Goal: Transaction & Acquisition: Book appointment/travel/reservation

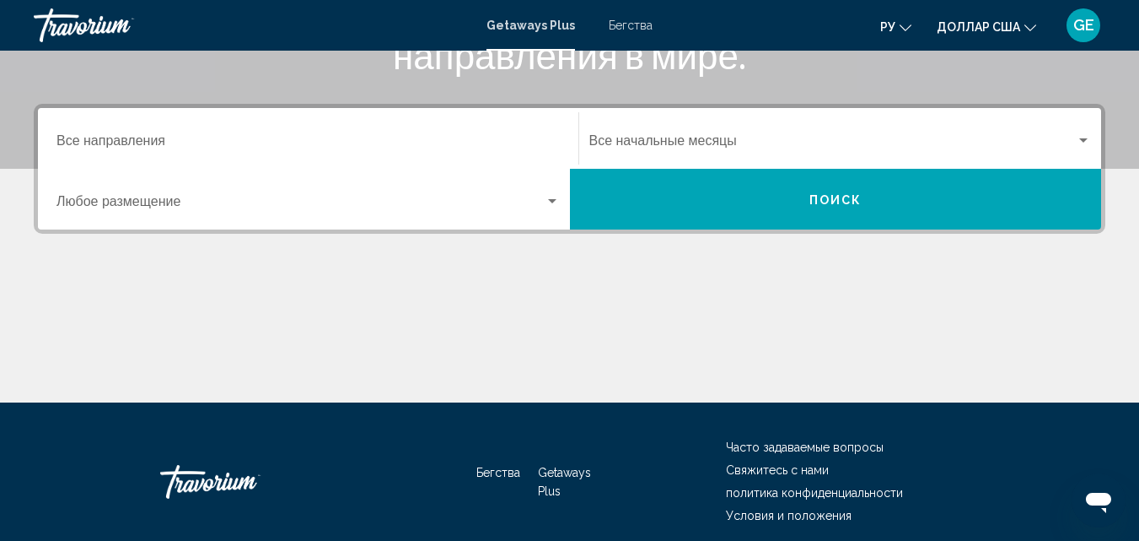
scroll to position [371, 0]
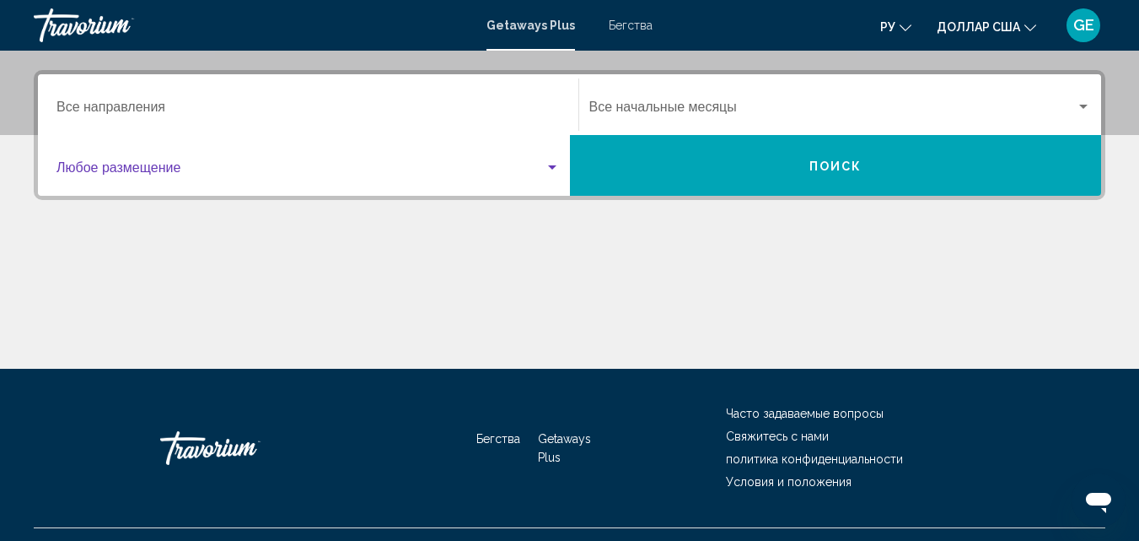
click at [553, 165] on div "Виджет поиска" at bounding box center [552, 167] width 8 height 4
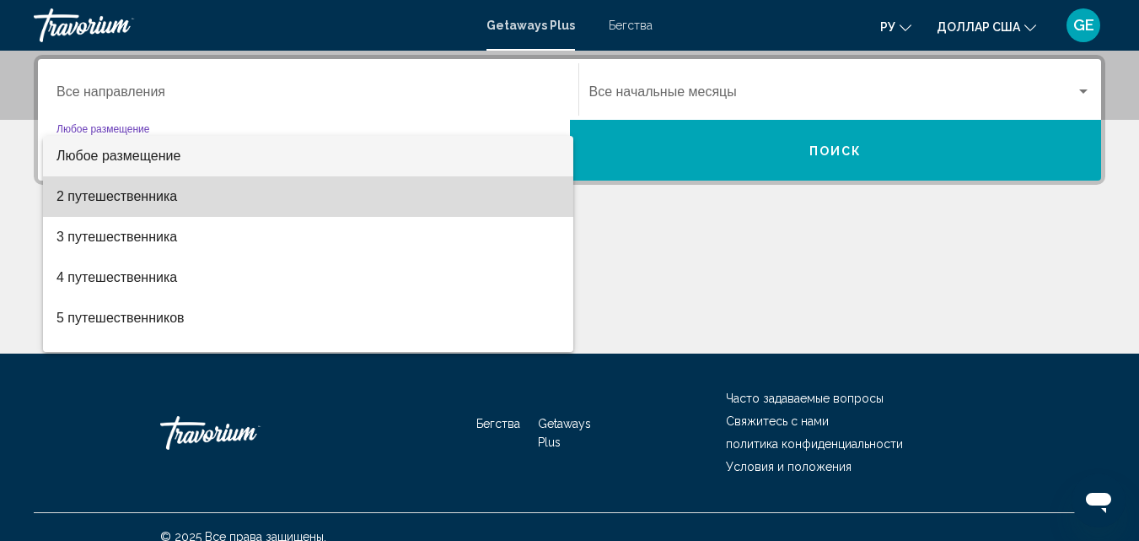
click at [521, 194] on span "2 путешественника" at bounding box center [309, 196] width 504 height 40
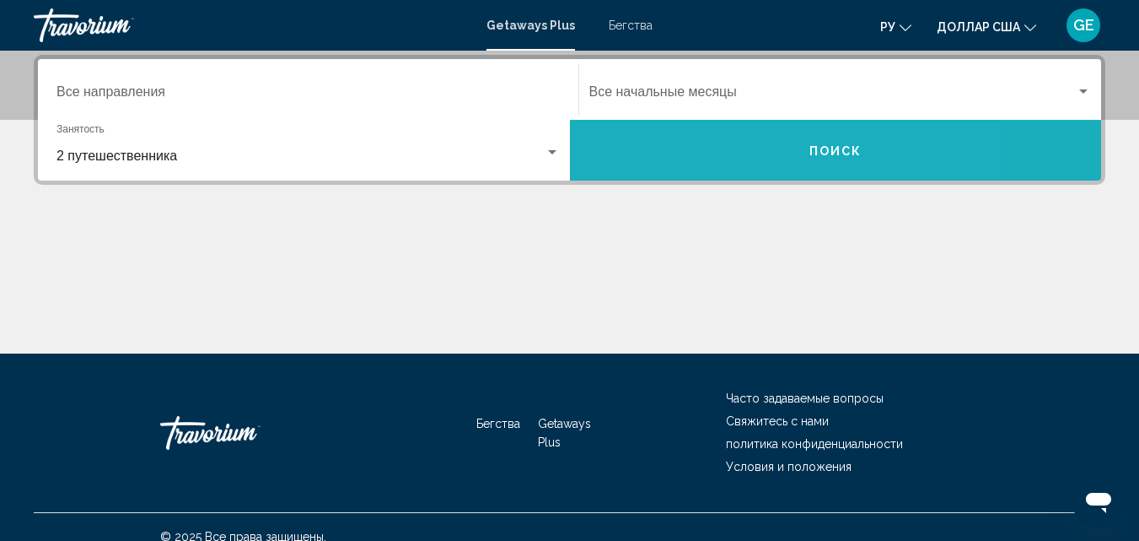
click at [730, 152] on button "Поиск" at bounding box center [836, 150] width 532 height 61
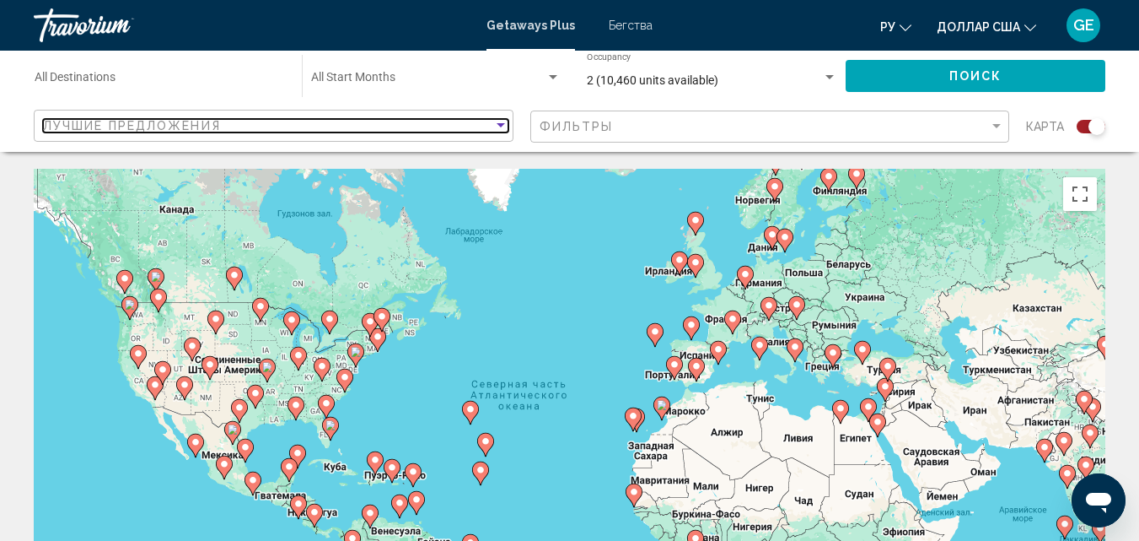
click at [497, 127] on div "Sort by" at bounding box center [501, 125] width 8 height 4
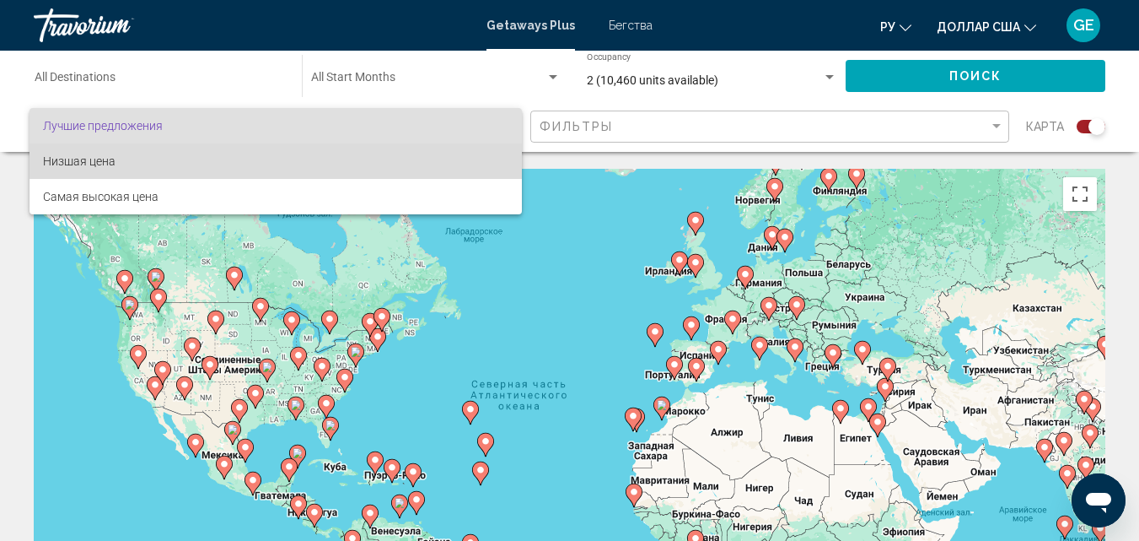
click at [418, 163] on span "Низшая цена" at bounding box center [276, 160] width 466 height 35
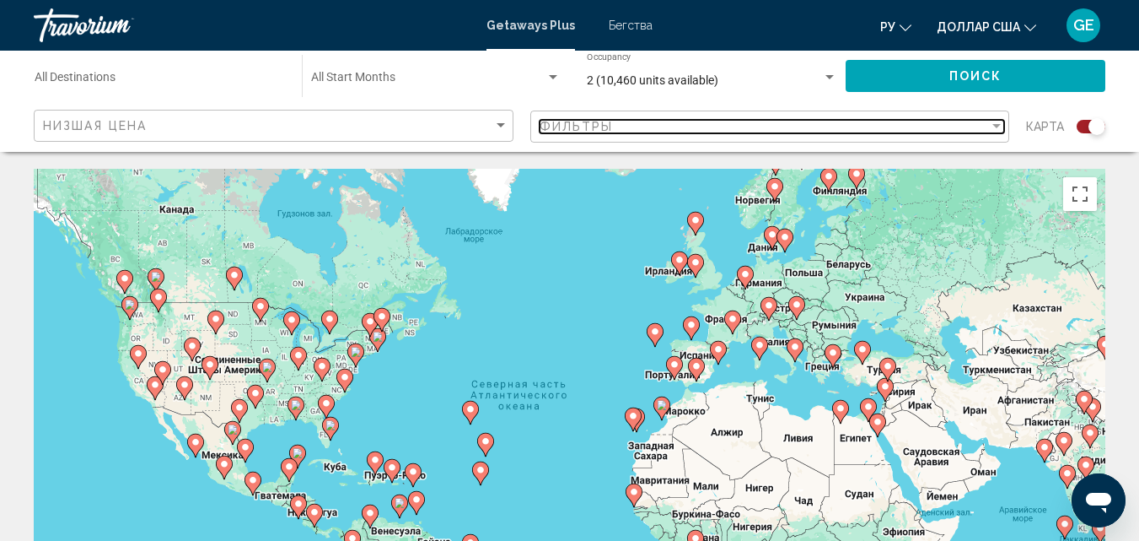
click at [659, 127] on div "Фильтры" at bounding box center [765, 126] width 450 height 13
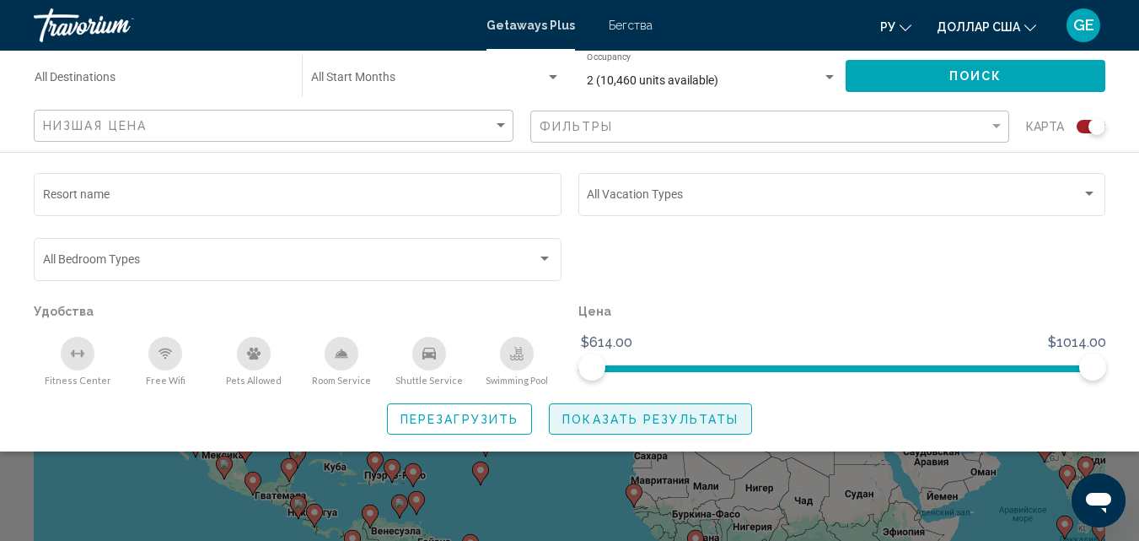
click at [588, 422] on span "Показать результаты" at bounding box center [651, 418] width 176 height 13
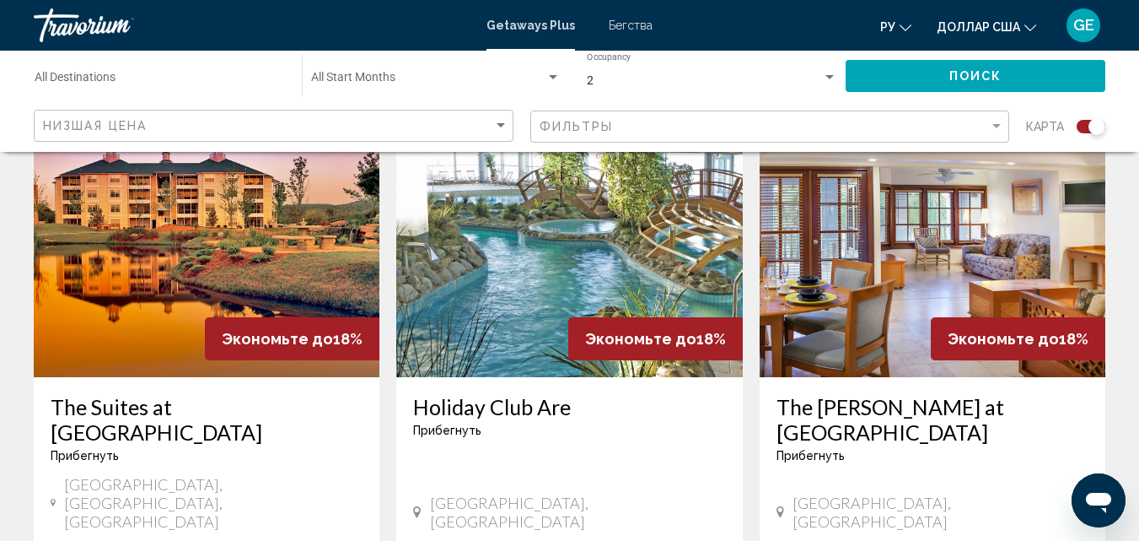
scroll to position [2664, 0]
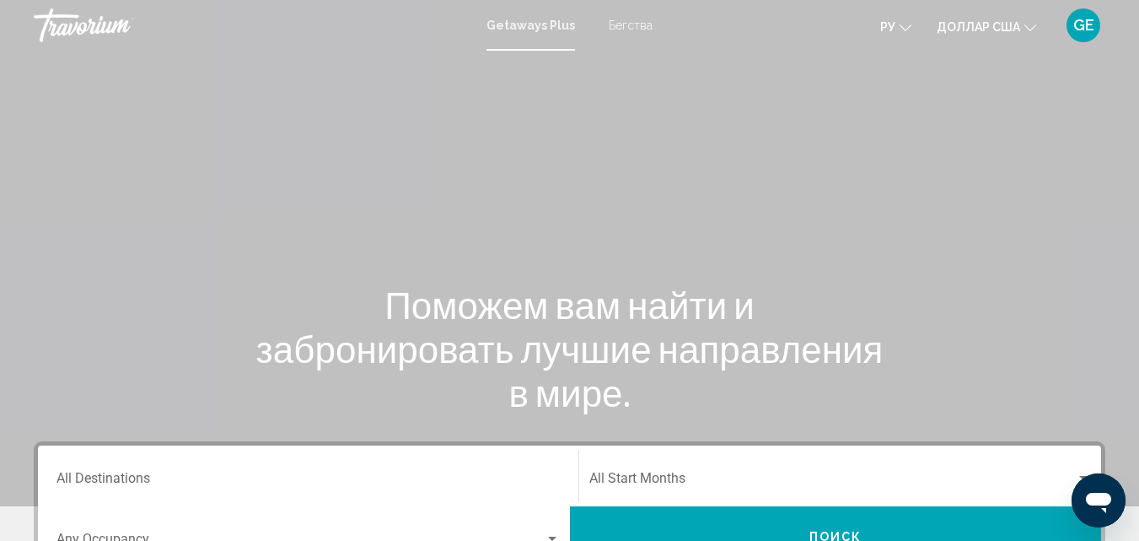
click at [1026, 24] on icon "Изменить валюту" at bounding box center [1031, 28] width 12 height 12
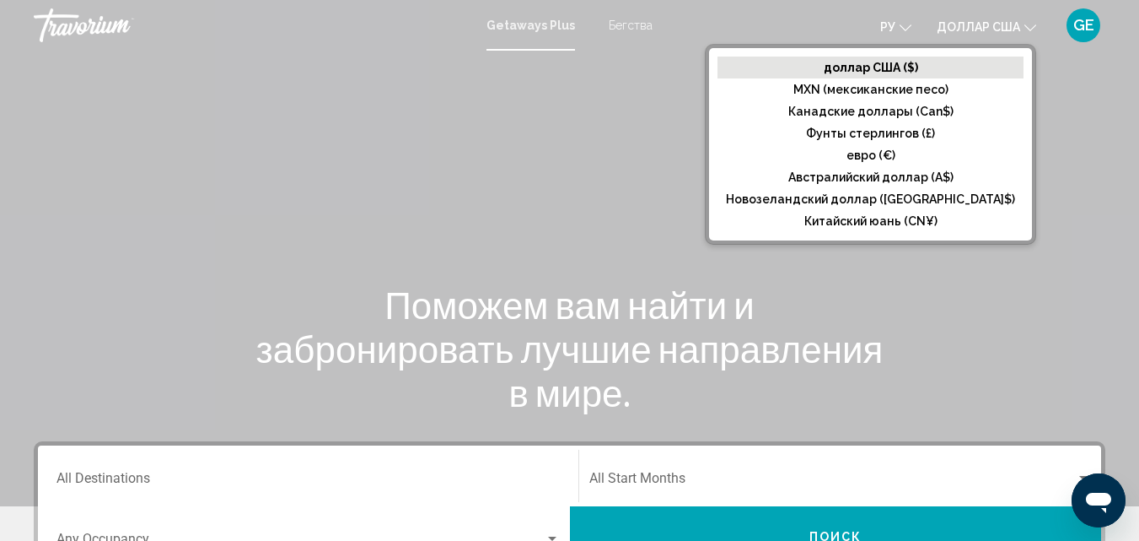
click at [918, 71] on font "доллар США ($)" at bounding box center [871, 67] width 94 height 13
